Goal: Information Seeking & Learning: Learn about a topic

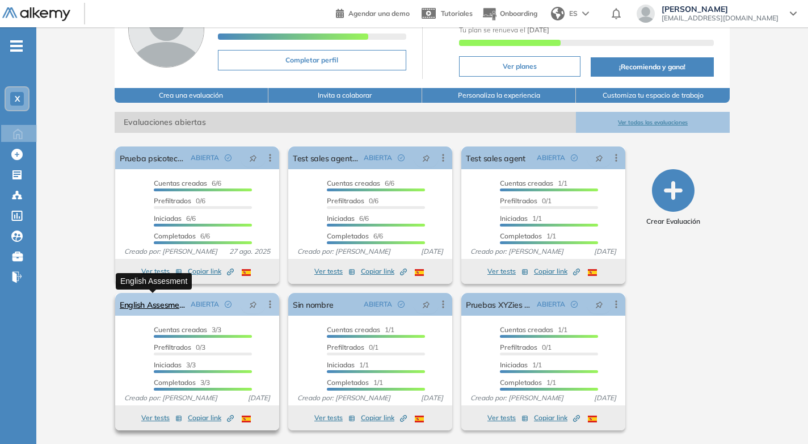
click at [158, 305] on link "English Assesment" at bounding box center [153, 304] width 66 height 23
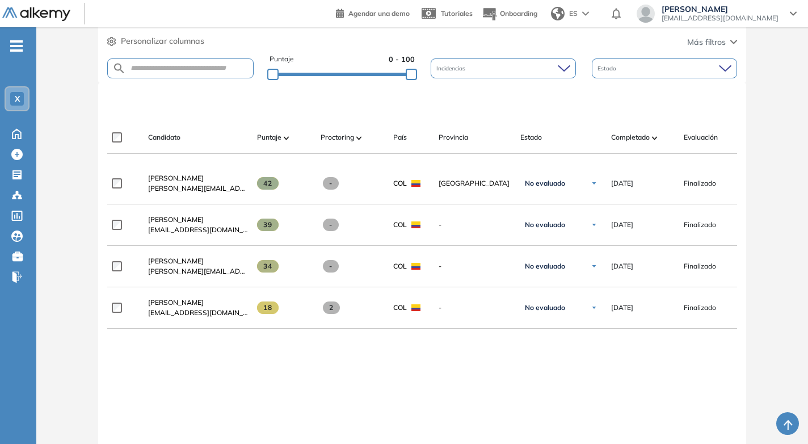
scroll to position [284, 0]
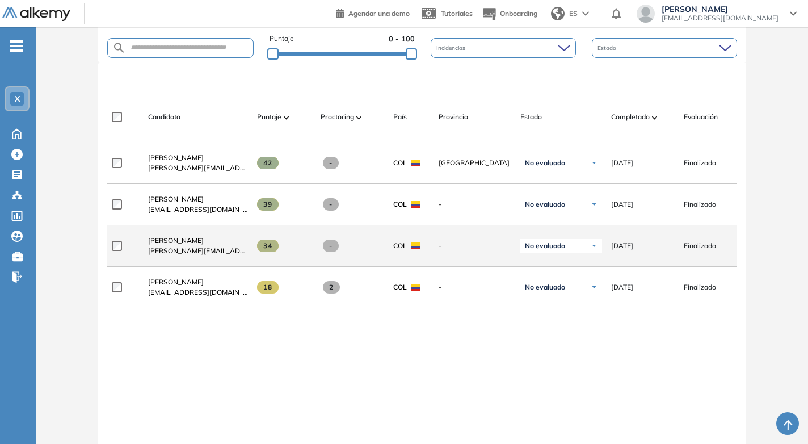
click at [180, 244] on span "[PERSON_NAME]" at bounding box center [176, 240] width 56 height 9
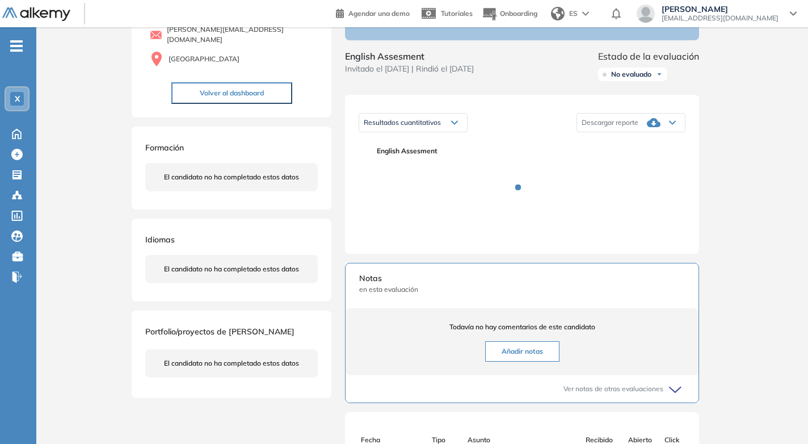
scroll to position [113, 0]
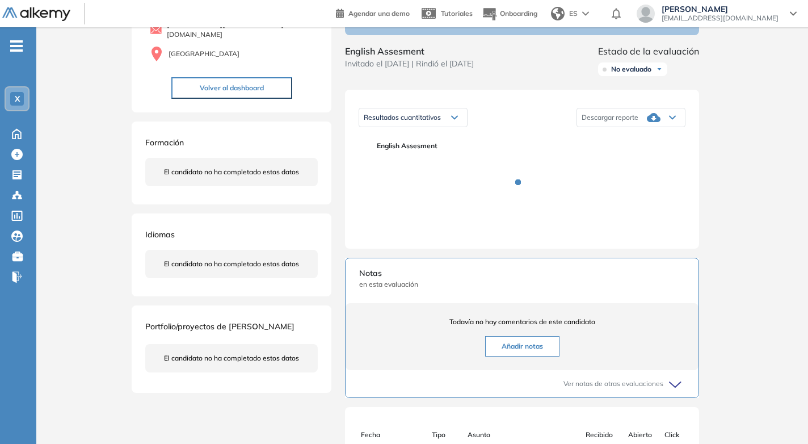
click at [453, 124] on div "Resultados cuantitativos" at bounding box center [413, 117] width 108 height 18
click at [772, 206] on div "Inicio Alkymetrics Evaluaciones Dashboard Candidato Duración : 00:00:00 Cantida…" at bounding box center [421, 279] width 771 height 731
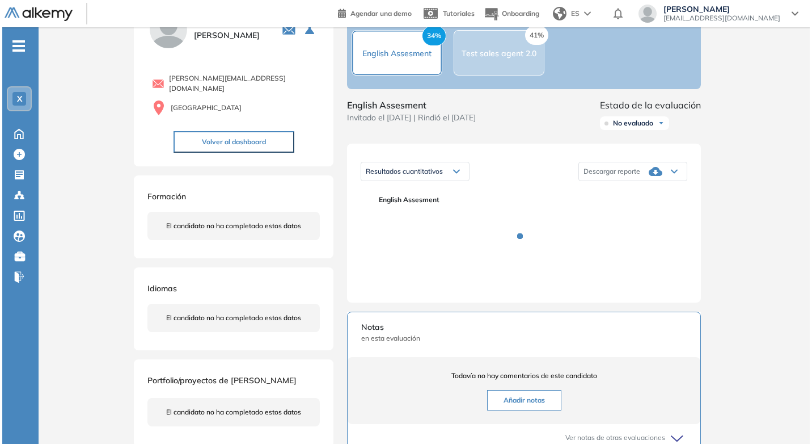
scroll to position [0, 0]
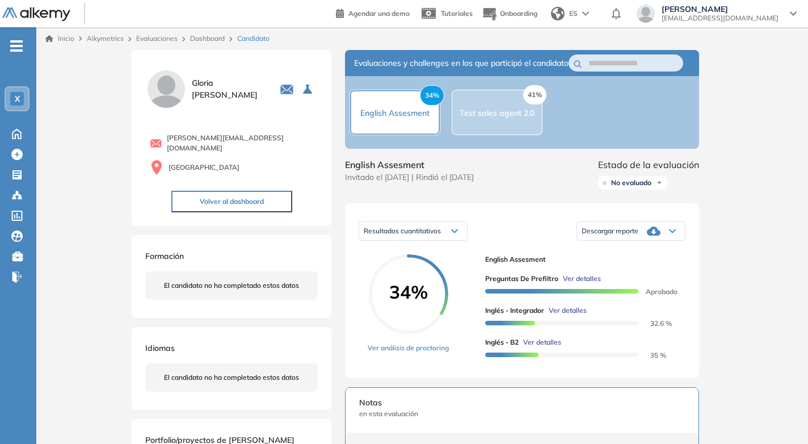
click at [454, 238] on div "Resultados cuantitativos" at bounding box center [413, 231] width 108 height 18
click at [440, 265] on div "Resultados cuantitativos" at bounding box center [413, 255] width 107 height 20
click at [747, 313] on div "Inicio Alkymetrics Evaluaciones Dashboard Candidato Duración : 00:00:00 Cantida…" at bounding box center [421, 400] width 771 height 747
click at [578, 315] on span "Ver detalles" at bounding box center [568, 310] width 38 height 10
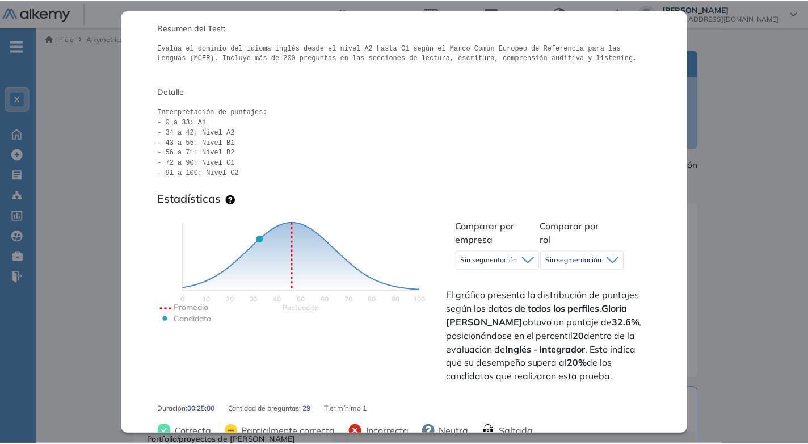
scroll to position [113, 0]
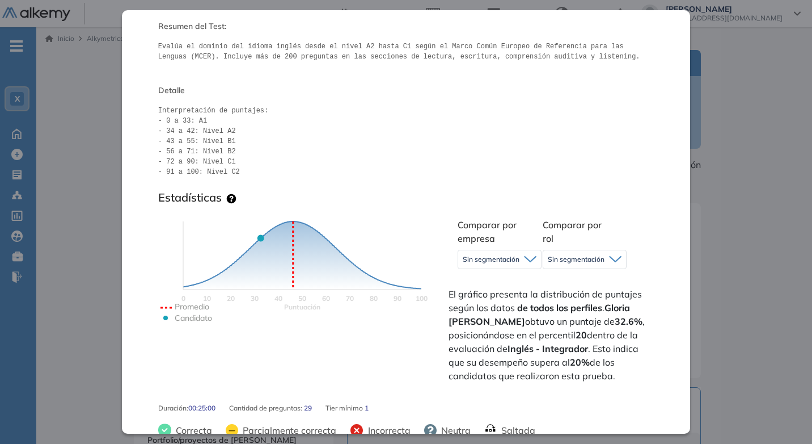
click at [747, 187] on div "Inicio Alkymetrics Evaluaciones Dashboard Candidato Inglés - Integrador Inglés …" at bounding box center [424, 400] width 776 height 747
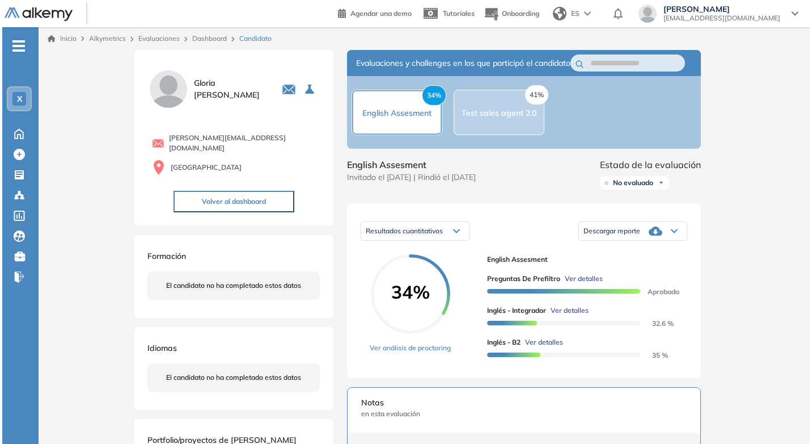
scroll to position [0, 0]
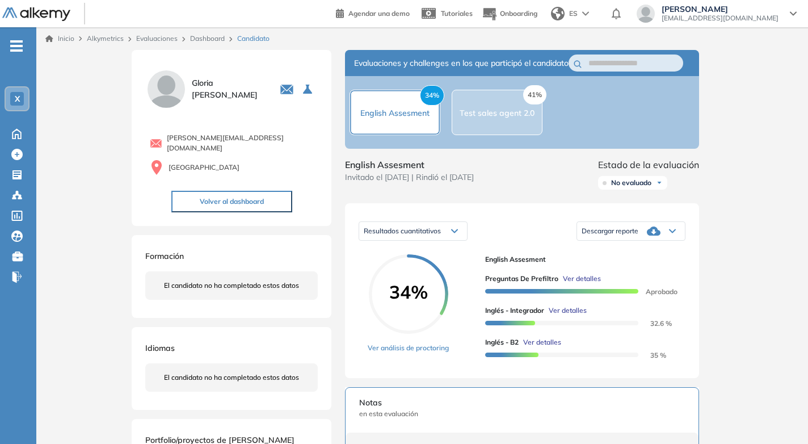
click at [537, 347] on span "Ver detalles" at bounding box center [542, 342] width 38 height 10
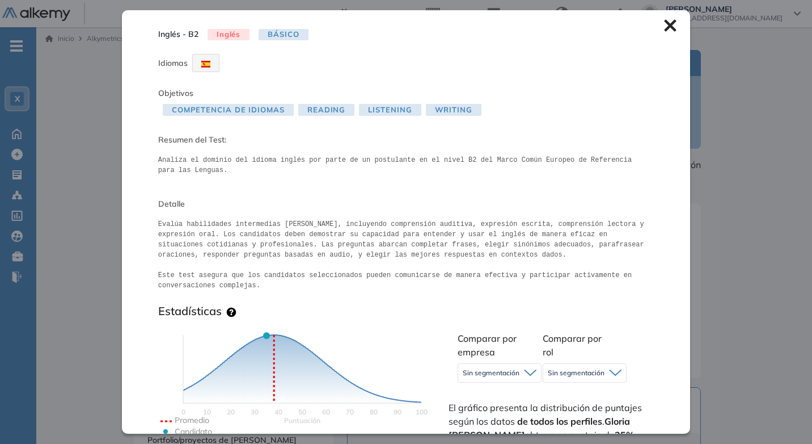
scroll to position [57, 0]
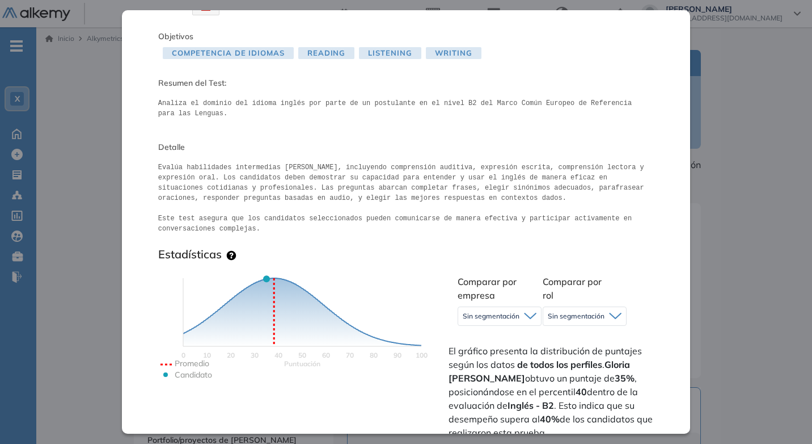
click at [512, 318] on span "Sin segmentación" at bounding box center [491, 315] width 57 height 9
click at [586, 318] on span "Sin segmentación" at bounding box center [576, 315] width 57 height 9
click at [646, 269] on div "Puntuación 0 10 20 30 40 50 60 70 80 90 100 Promedio Candidato Comparar por emp…" at bounding box center [406, 355] width 496 height 180
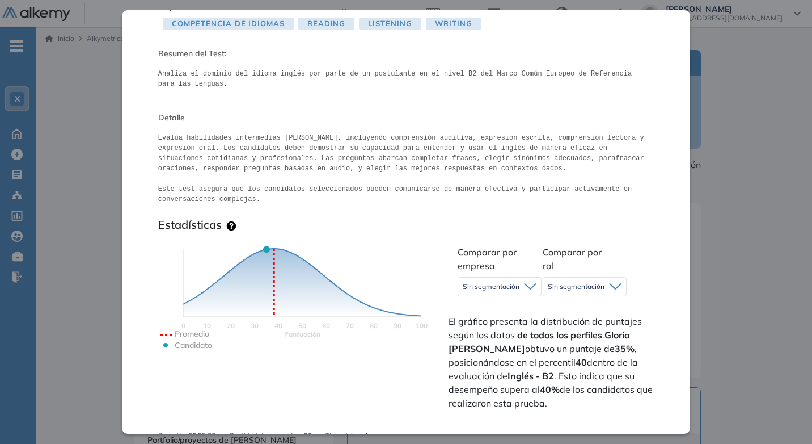
scroll to position [113, 0]
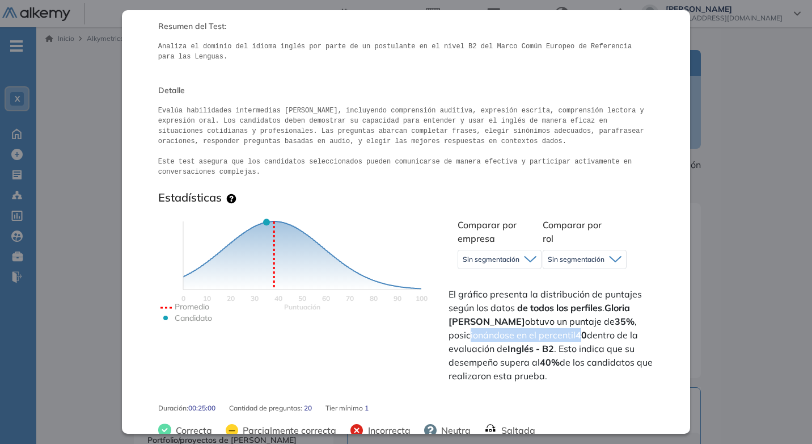
drag, startPoint x: 470, startPoint y: 337, endPoint x: 581, endPoint y: 336, distance: 111.2
click at [581, 336] on span "El gráfico presenta la distribución de puntajes según los datos de todos los pe…" at bounding box center [551, 334] width 204 height 95
drag, startPoint x: 581, startPoint y: 336, endPoint x: 611, endPoint y: 383, distance: 55.9
click at [611, 383] on div "Comparar por empresa Sin segmentación Sin segmentación Comparar por rol Sin seg…" at bounding box center [550, 298] width 209 height 171
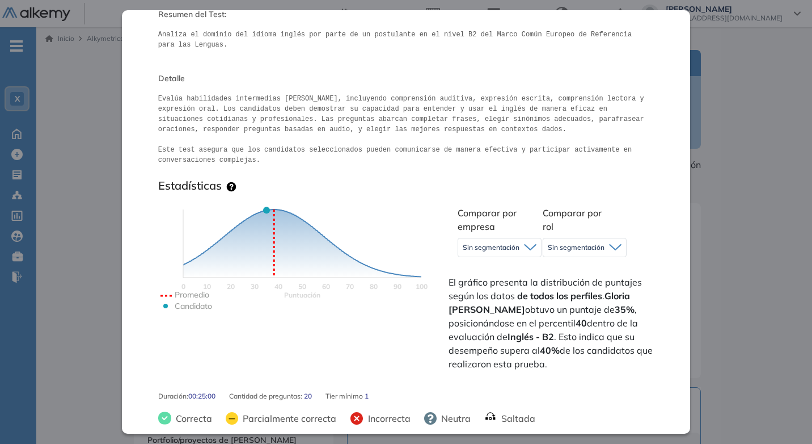
scroll to position [0, 0]
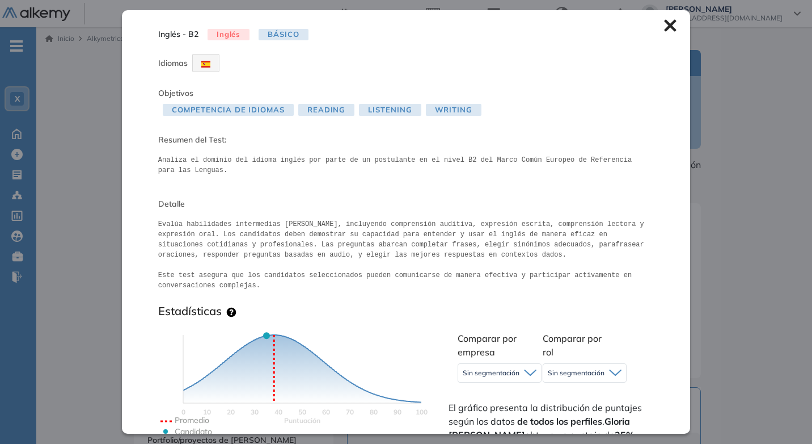
drag, startPoint x: 160, startPoint y: 161, endPoint x: 315, endPoint y: 170, distance: 155.1
click at [315, 170] on pre "Analiza el dominio del idioma inglés por parte de un postulante en el nivel B2 …" at bounding box center [406, 165] width 496 height 20
drag, startPoint x: 315, startPoint y: 170, endPoint x: 394, endPoint y: 192, distance: 82.1
click at [394, 192] on div "Inglés - B2 Inglés Básico Idiomas Objetivos Competencia de Idiomas Reading List…" at bounding box center [406, 221] width 568 height 423
click at [660, 32] on div "Inglés - B2 Inglés Básico Idiomas Objetivos Competencia de Idiomas Reading List…" at bounding box center [406, 221] width 568 height 423
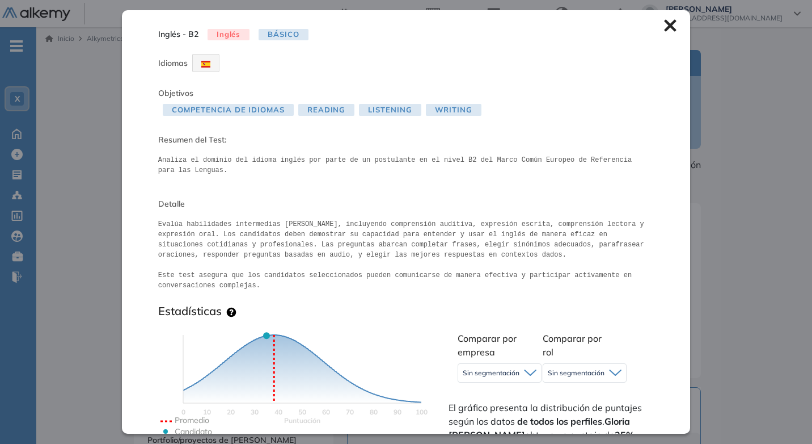
click at [665, 26] on icon at bounding box center [671, 26] width 12 height 12
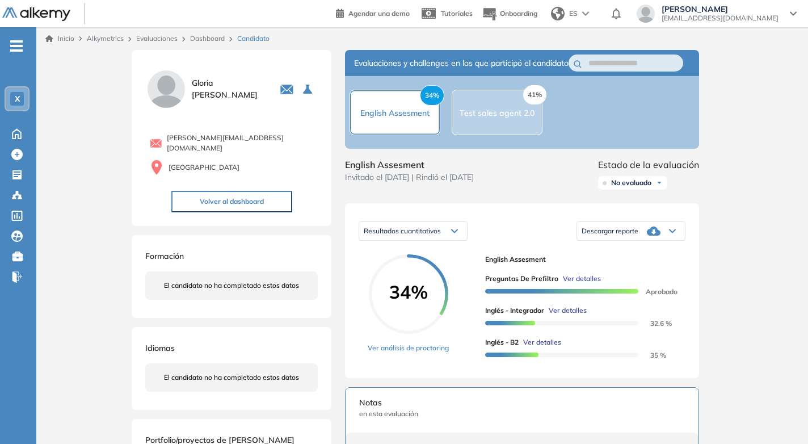
click at [454, 233] on icon at bounding box center [454, 231] width 7 height 5
click at [424, 286] on div "Resultados relativos" at bounding box center [413, 275] width 107 height 20
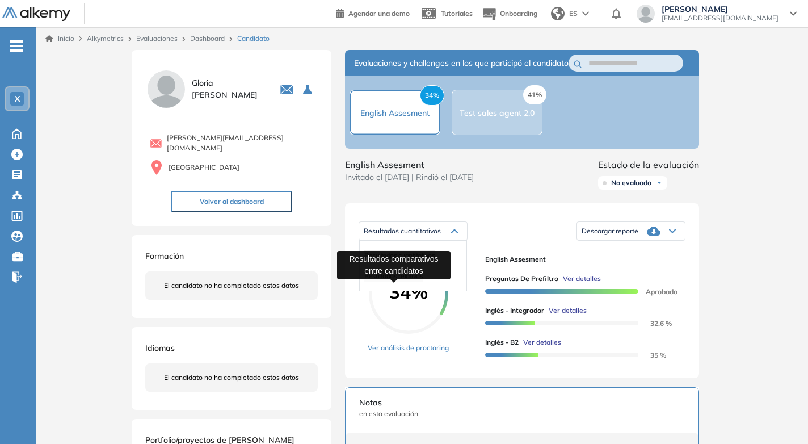
click at [389, 280] on span "Resultados relativos" at bounding box center [393, 275] width 58 height 9
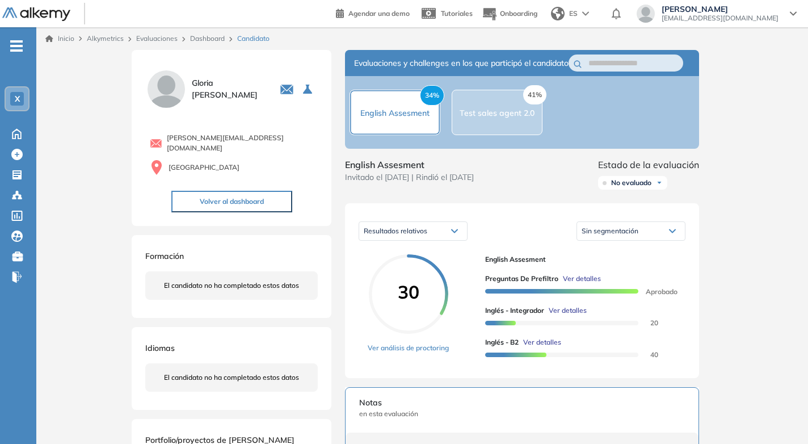
click at [568, 315] on span "Ver detalles" at bounding box center [568, 310] width 38 height 10
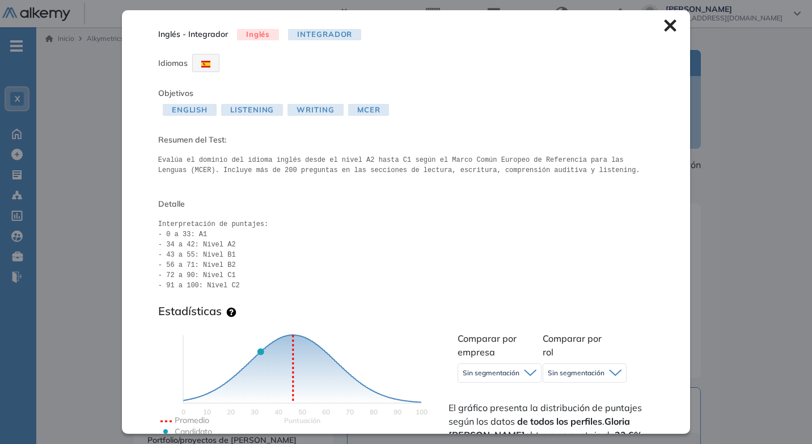
click at [663, 33] on div "Inglés - Integrador Inglés Integrador Idiomas Objetivos English Listening Writi…" at bounding box center [406, 221] width 568 height 423
click at [664, 26] on icon at bounding box center [670, 25] width 12 height 12
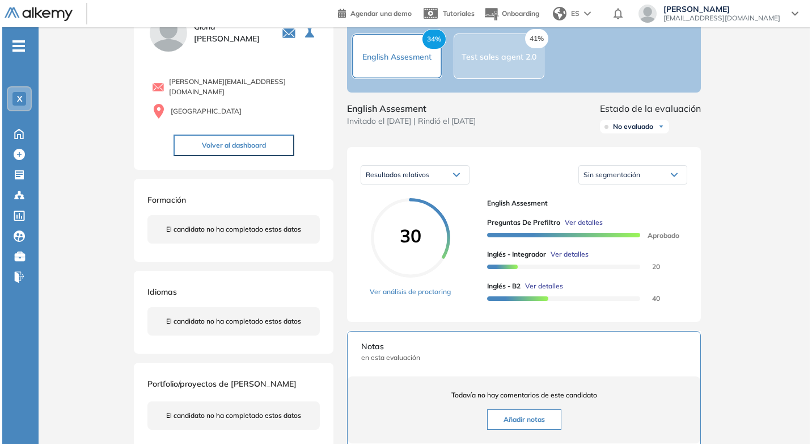
scroll to position [57, 0]
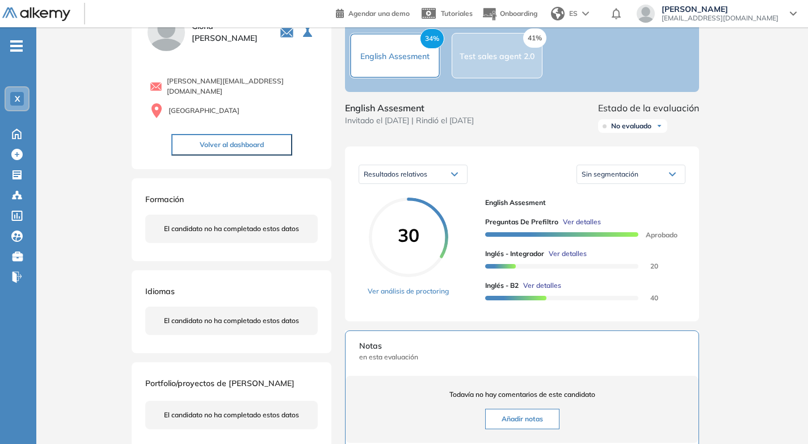
click at [550, 290] on span "Ver detalles" at bounding box center [542, 285] width 38 height 10
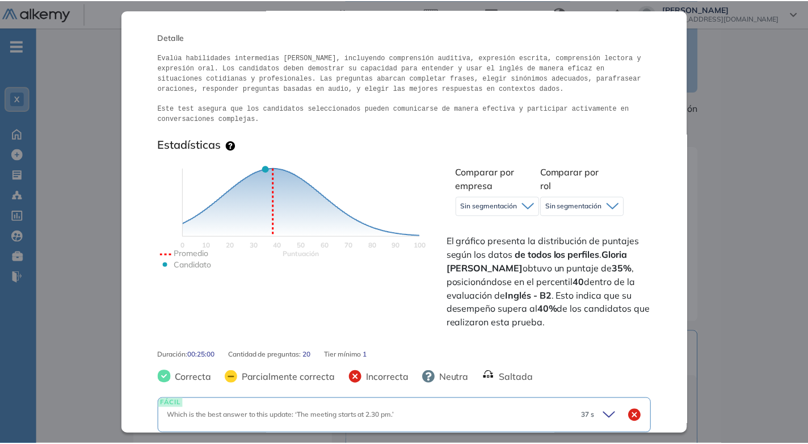
scroll to position [170, 0]
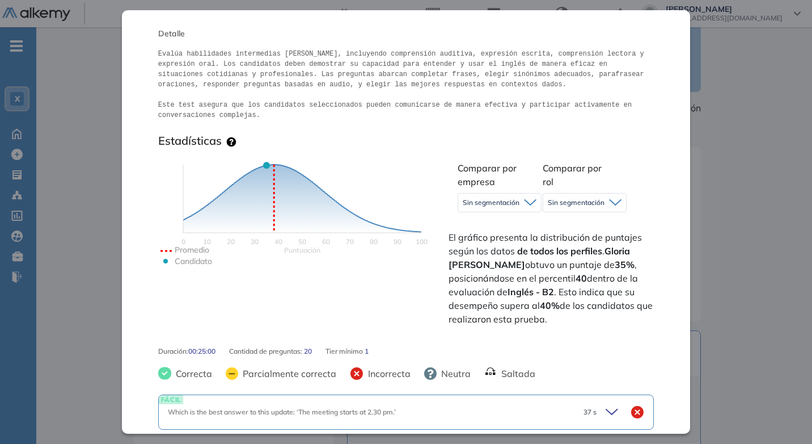
click at [691, 303] on div "Inglés - B2 Inglés Básico Idiomas Objetivos Competencia de Idiomas Reading List…" at bounding box center [424, 341] width 590 height 697
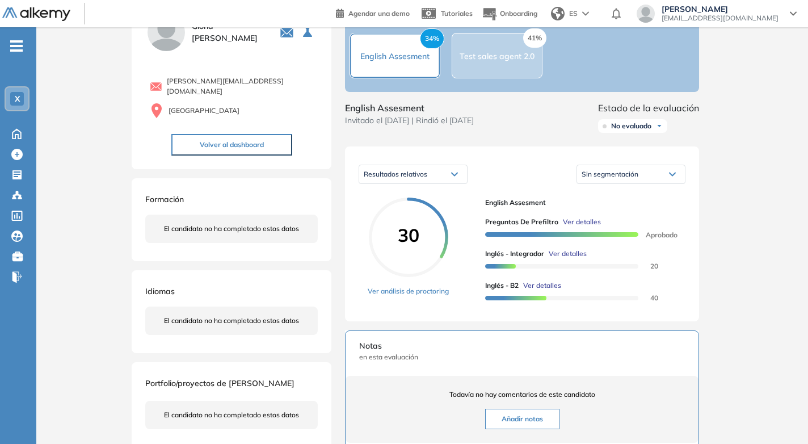
scroll to position [0, 0]
click at [558, 259] on span "Ver detalles" at bounding box center [568, 253] width 38 height 10
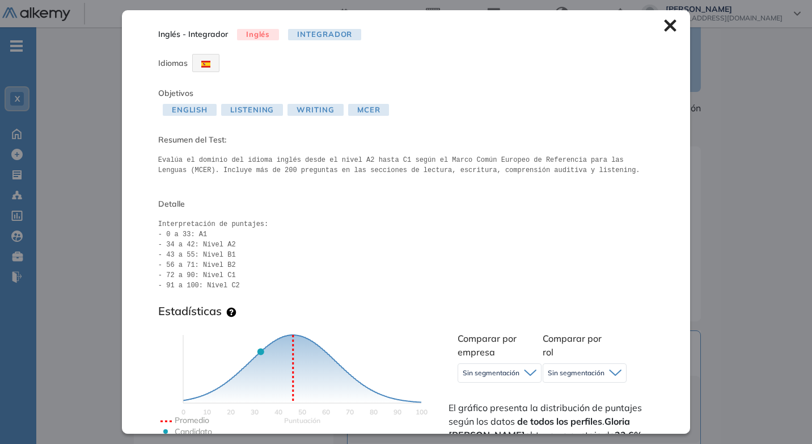
click at [343, 286] on pre "Interpretación de puntajes: - 0 a 33: A1 - 34 a 42: Nivel A2 - 43 a 55: Nivel B…" at bounding box center [406, 254] width 496 height 71
click at [664, 19] on icon at bounding box center [670, 25] width 12 height 12
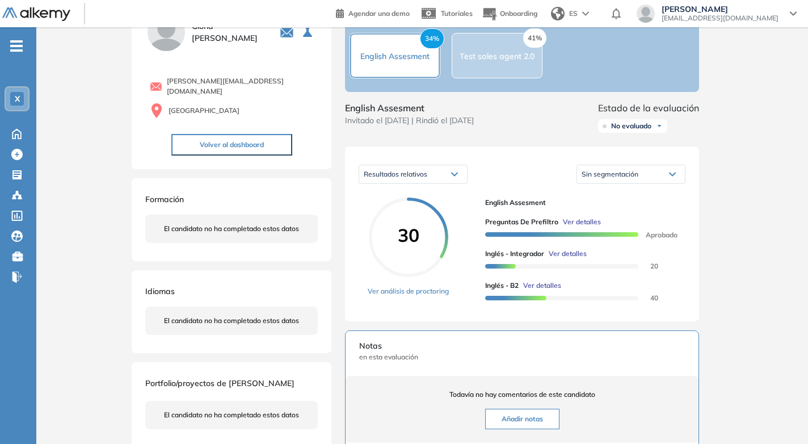
click at [784, 344] on div "Inicio Alkymetrics Evaluaciones Dashboard Candidato Duración : 00:00:00 Cantida…" at bounding box center [421, 344] width 771 height 747
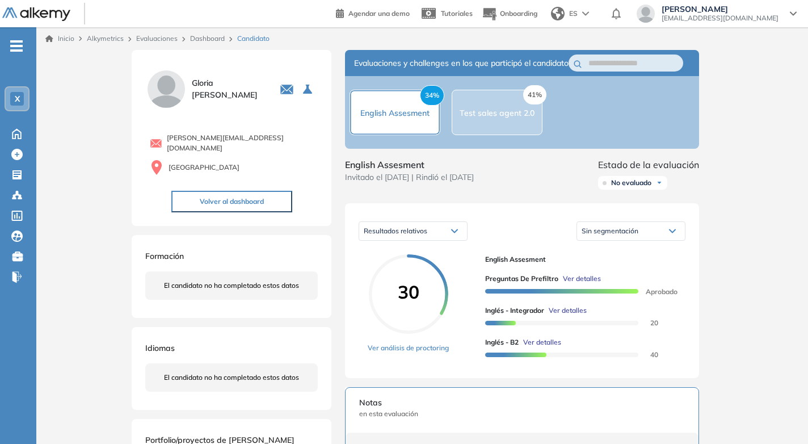
click at [504, 128] on div "41% Test sales agent 2.0" at bounding box center [497, 112] width 91 height 45
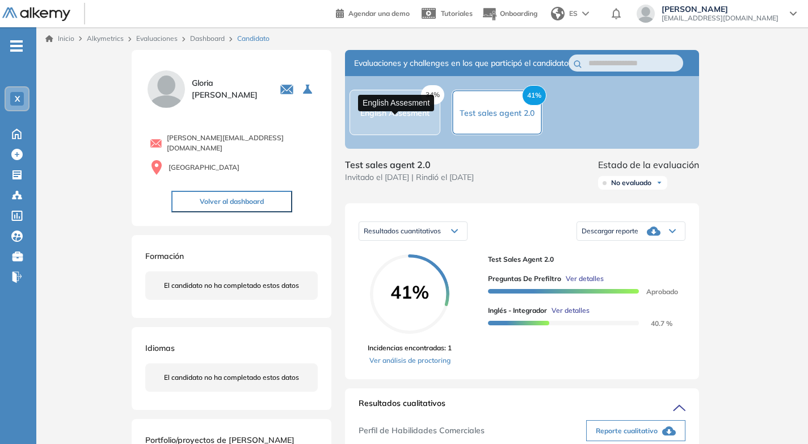
click at [395, 118] on span "English Assesment" at bounding box center [394, 113] width 69 height 10
